Goal: Task Accomplishment & Management: Use online tool/utility

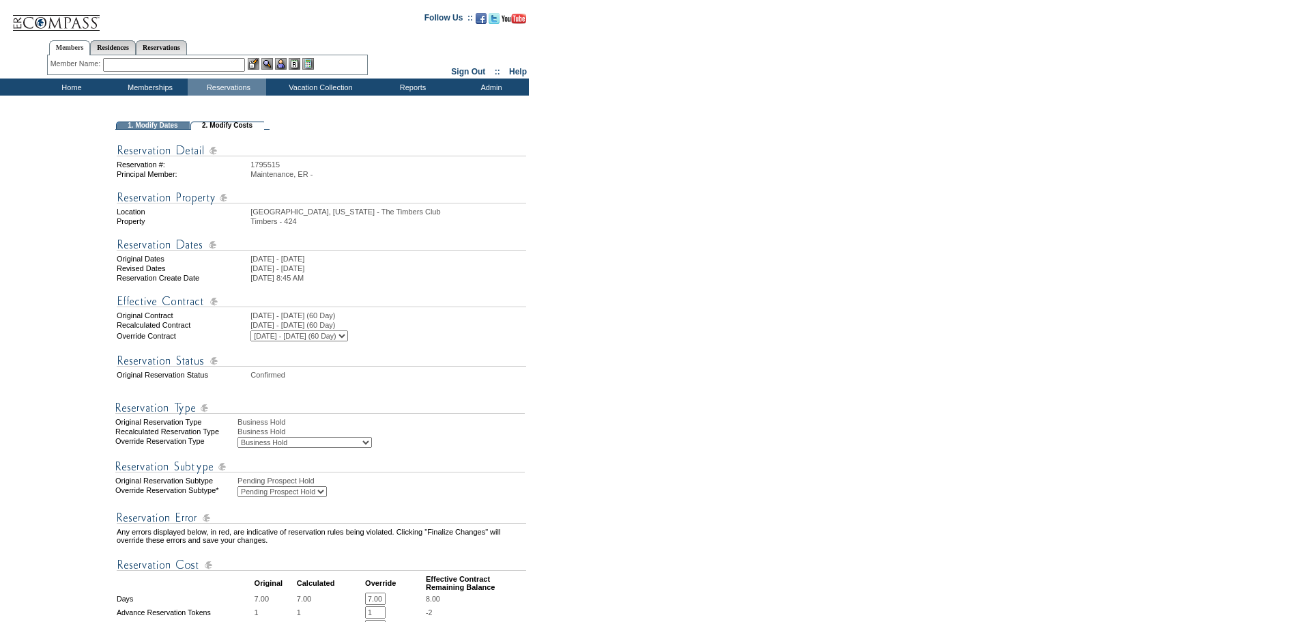
click at [300, 497] on select "Business Hold Pending Prospect Hold" at bounding box center [281, 491] width 89 height 11
select select "PropMaintBusinessHold-BusinessHold"
click at [237, 497] on select "Business Hold Pending Prospect Hold" at bounding box center [281, 491] width 89 height 11
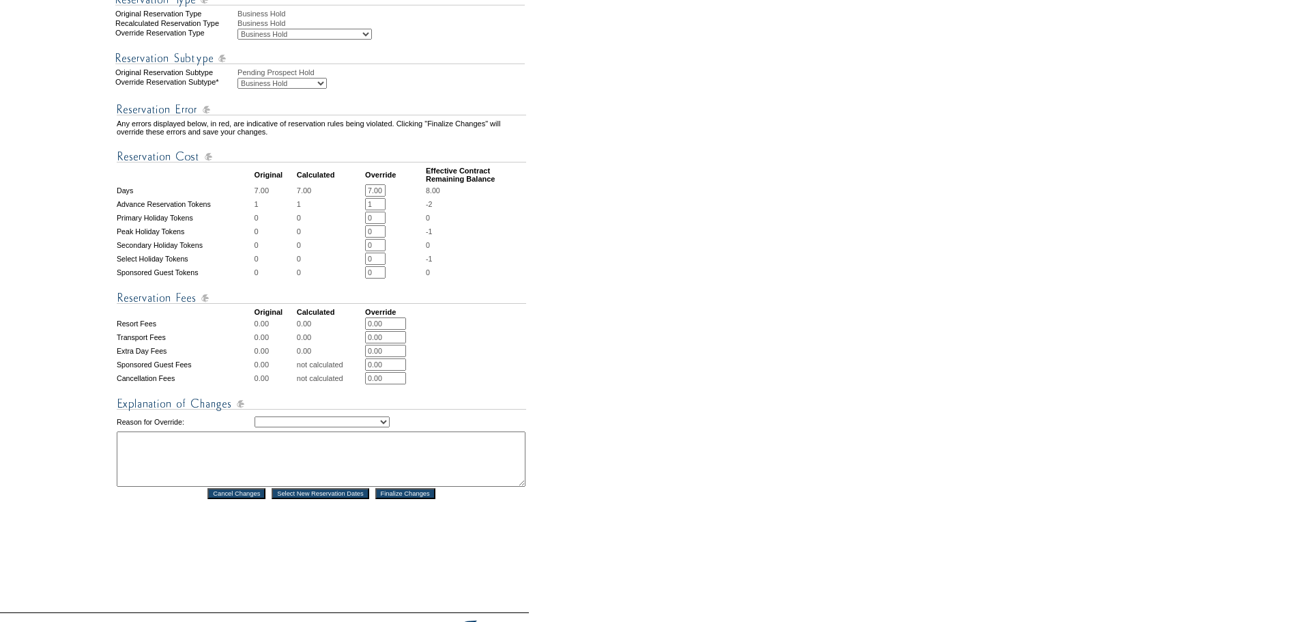
scroll to position [409, 0]
click at [366, 426] on select "Creating Continuous Stay Days Rebooked After Cancellation Editing Occupant Expe…" at bounding box center [321, 420] width 135 height 11
select select "1039"
click at [254, 426] on select "Creating Continuous Stay Days Rebooked After Cancellation Editing Occupant Expe…" at bounding box center [321, 420] width 135 height 11
click at [212, 480] on textarea "t" at bounding box center [321, 457] width 409 height 55
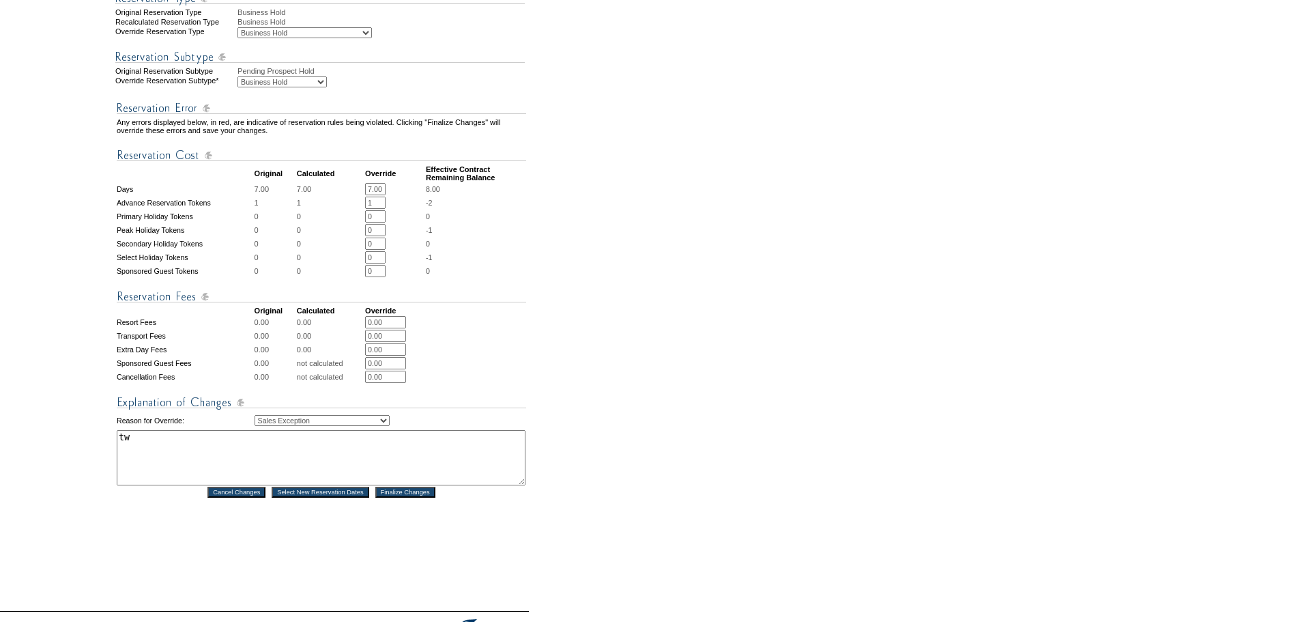
type textarea "tw"
click at [410, 497] on input "Finalize Changes" at bounding box center [405, 491] width 60 height 11
